Goal: Task Accomplishment & Management: Complete application form

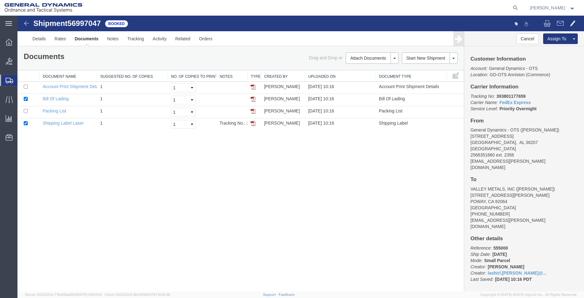
drag, startPoint x: 0, startPoint y: 0, endPoint x: 40, endPoint y: 100, distance: 107.7
click at [0, 0] on span "Create Shipment" at bounding box center [0, 0] width 0 height 0
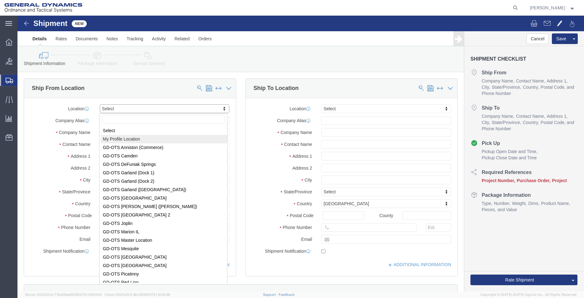
select select "MYPROFILE"
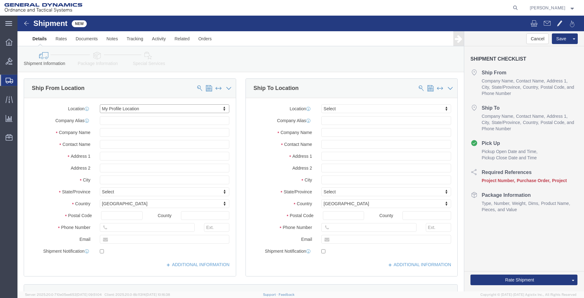
select select "AL"
click input "text"
type input "c"
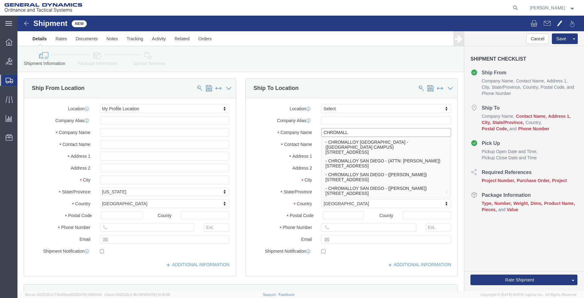
type input "CHROMALLO"
click p "- CHROMALLOY SAN DIEGO - (ATTN: [PERSON_NAME]) [STREET_ADDRESS]"
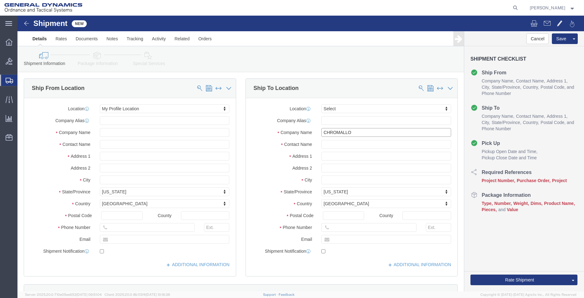
select select "CA"
type input "CHROMALLOY [GEOGRAPHIC_DATA]"
drag, startPoint x: 382, startPoint y: 129, endPoint x: 269, endPoint y: 133, distance: 113.7
click div "Location Select Select My Profile Location GD-OTS [GEOGRAPHIC_DATA] (Commerce) …"
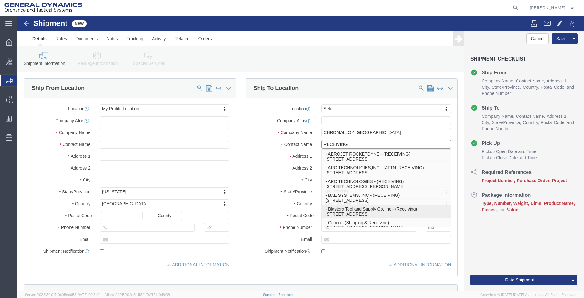
scroll to position [31, 0]
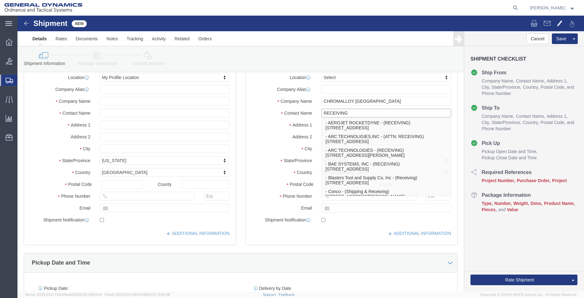
type input "RECEIVING"
click input "text"
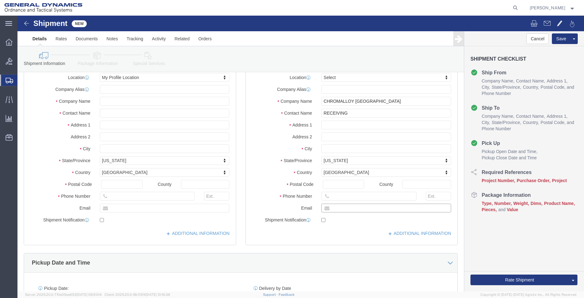
type input "[EMAIL_ADDRESS][PERSON_NAME][DOMAIN_NAME]"
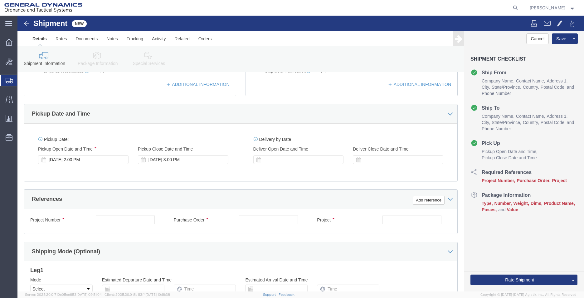
scroll to position [187, 0]
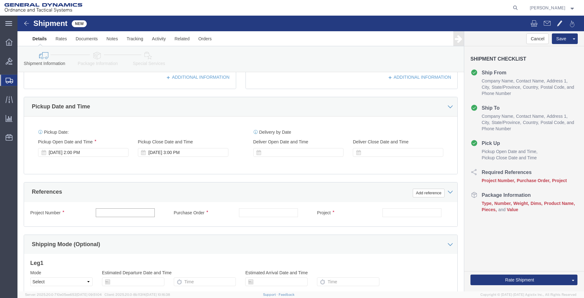
click input "text"
type input "45000006"
type input "93394"
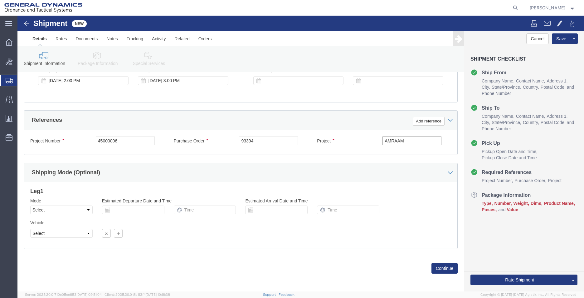
scroll to position [260, 0]
type input "AMRAAM"
click select "Select Air Less than Truckload Multi-Leg Ocean Freight Rail Small Parcel Truckl…"
select select "SMAL"
click select "Select Air Less than Truckload Multi-Leg Ocean Freight Rail Small Parcel Truckl…"
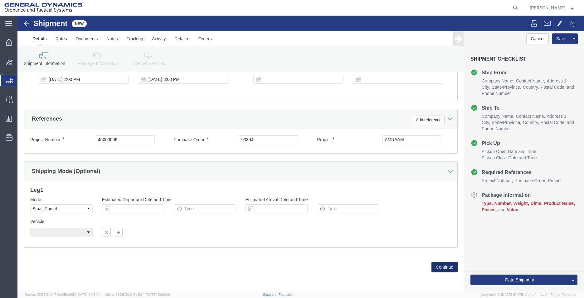
click button "Continue"
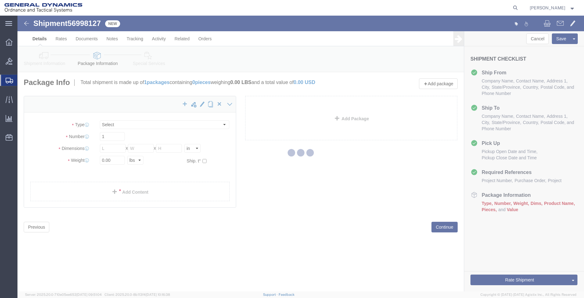
select select "YRPK"
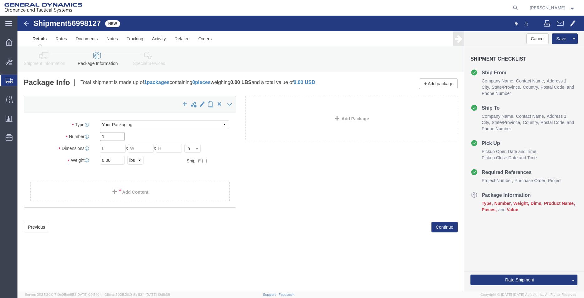
drag, startPoint x: 94, startPoint y: 122, endPoint x: 54, endPoint y: 119, distance: 40.0
click div "Number 1"
type input "2"
type input "26"
type input "16"
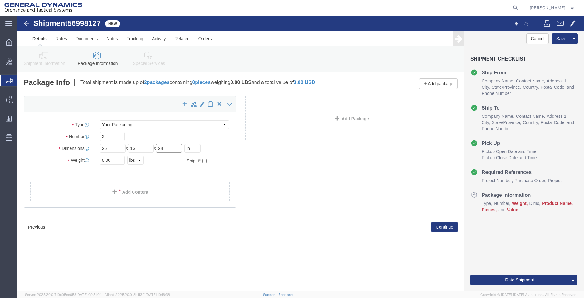
type input "24"
click div "Package Type Select Envelope Large Box Medium Box PAK Rack Small Box Tube Your …"
type input "126"
click link "Add Content"
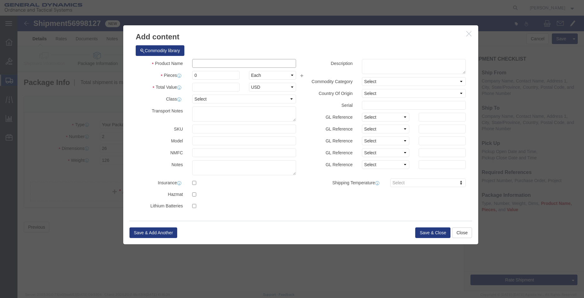
click input "text"
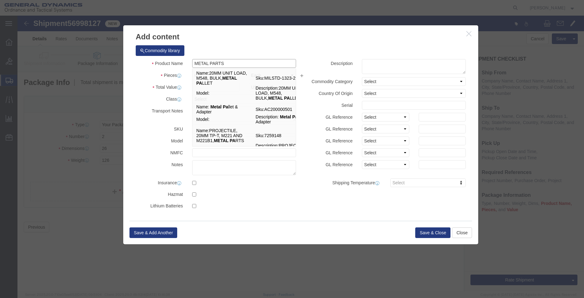
type input "METAL PARTS"
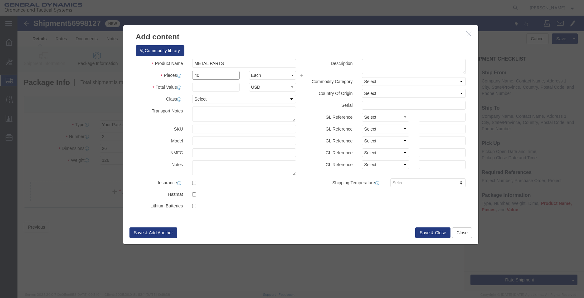
type input "40"
type input "1"
click button "Save & Close"
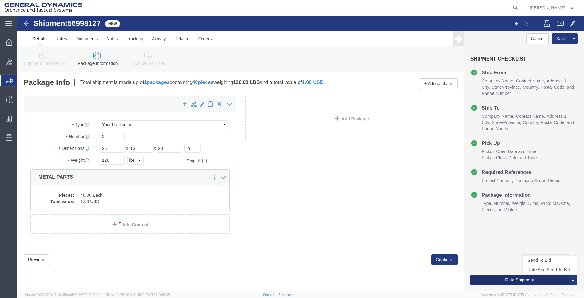
click button "Rate Shipment"
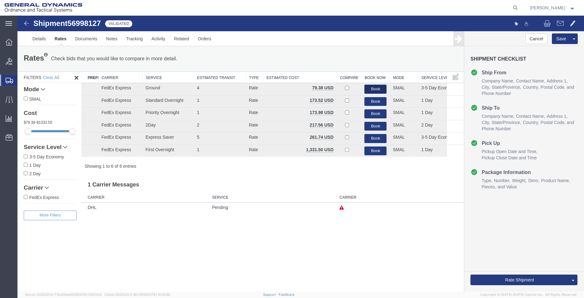
click at [370, 86] on button "Book" at bounding box center [375, 89] width 22 height 9
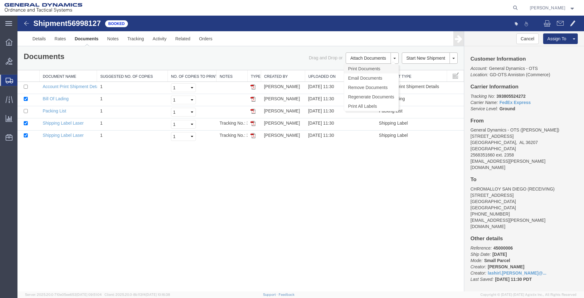
click at [369, 70] on link "Print Documents" at bounding box center [371, 68] width 54 height 9
